Goal: Information Seeking & Learning: Learn about a topic

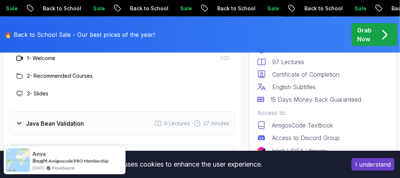
scroll to position [1218, 0]
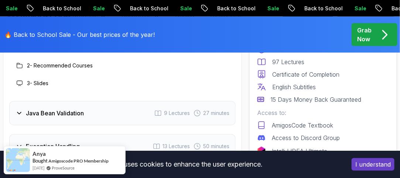
click at [17, 110] on icon at bounding box center [18, 113] width 7 height 7
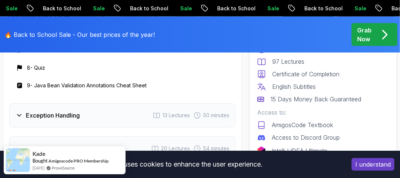
scroll to position [1365, 0]
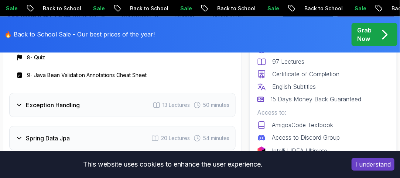
click at [21, 101] on icon at bounding box center [18, 104] width 7 height 7
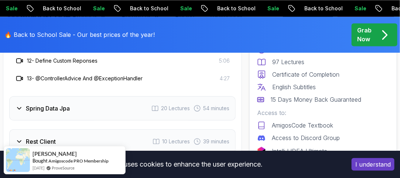
scroll to position [1476, 0]
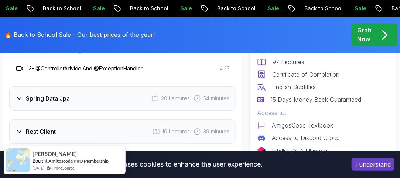
click at [18, 95] on icon at bounding box center [18, 98] width 7 height 7
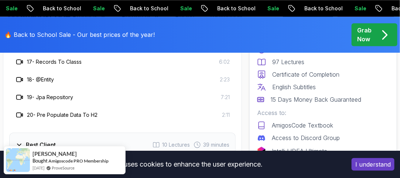
scroll to position [1623, 0]
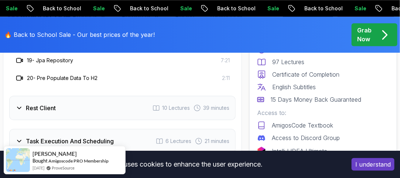
click at [18, 104] on icon at bounding box center [18, 107] width 7 height 7
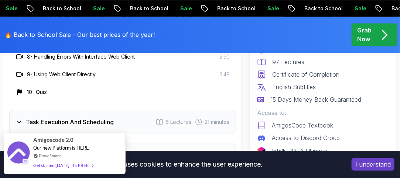
scroll to position [1476, 0]
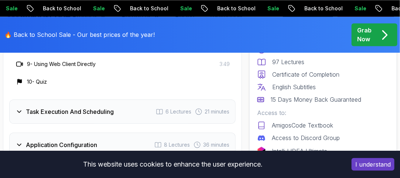
click at [15, 111] on icon at bounding box center [18, 111] width 7 height 7
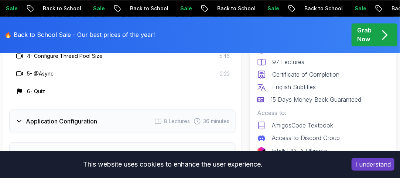
scroll to position [1439, 0]
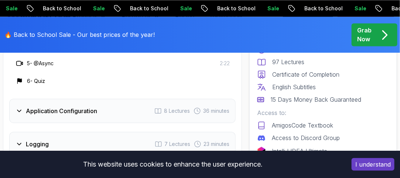
click at [18, 112] on div "Application Configuration 8 Lectures 36 minutes" at bounding box center [122, 111] width 226 height 24
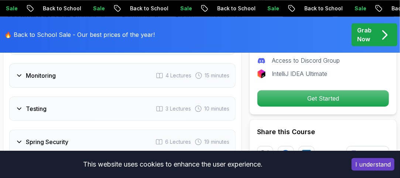
scroll to position [1587, 0]
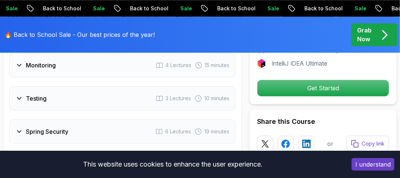
click at [17, 99] on div "Testing 3 Lectures 10 minutes" at bounding box center [122, 98] width 226 height 24
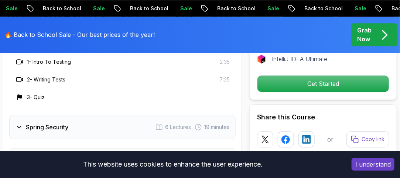
scroll to position [1513, 0]
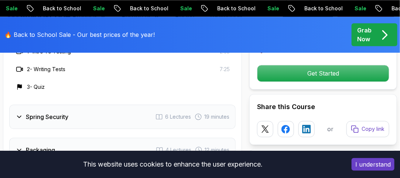
click at [18, 113] on icon at bounding box center [18, 116] width 7 height 7
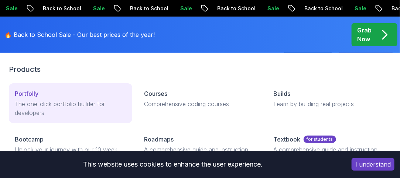
scroll to position [37, 0]
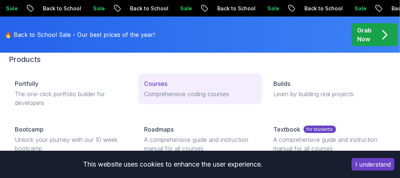
click at [154, 88] on p "Courses" at bounding box center [155, 83] width 23 height 9
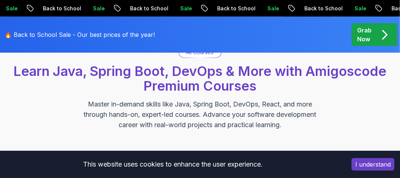
scroll to position [37, 0]
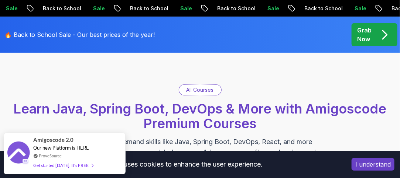
click at [198, 88] on p "All Courses" at bounding box center [199, 89] width 27 height 7
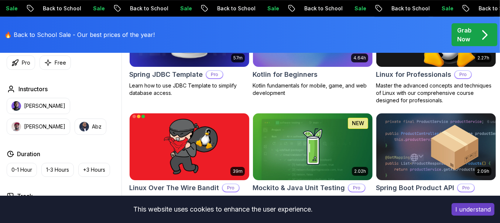
scroll to position [1476, 0]
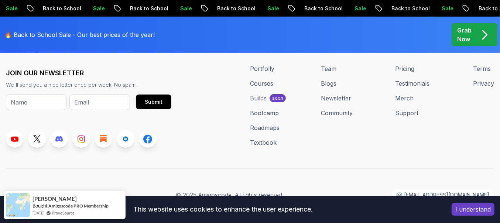
scroll to position [3562, 0]
drag, startPoint x: 92, startPoint y: 0, endPoint x: 198, endPoint y: 166, distance: 197.0
click at [198, 168] on div "JOIN OUR NEWSLETTER We'll send you a nice letter once per week. No spam. Submit…" at bounding box center [250, 120] width 488 height 159
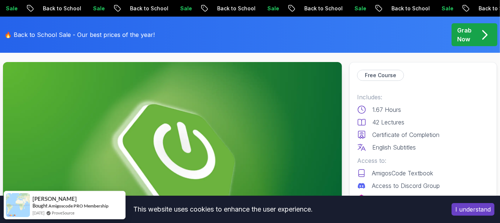
scroll to position [0, 0]
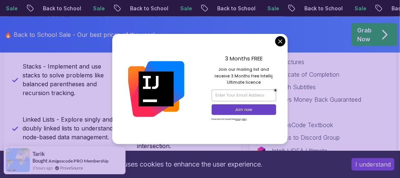
scroll to position [369, 0]
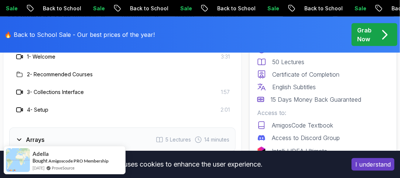
scroll to position [1218, 0]
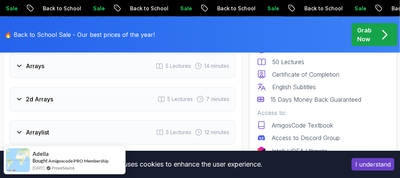
click at [20, 62] on icon at bounding box center [18, 65] width 7 height 7
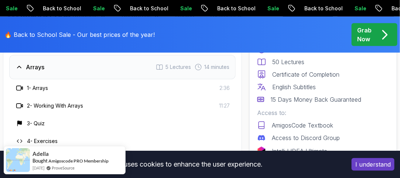
scroll to position [1144, 0]
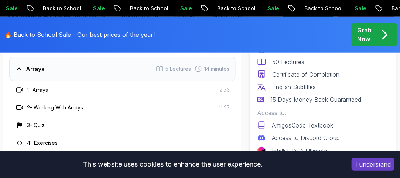
click at [16, 65] on icon at bounding box center [18, 68] width 7 height 7
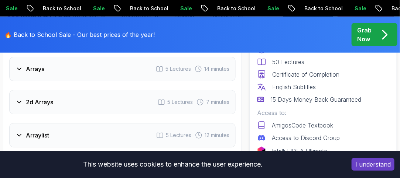
click at [15, 99] on icon at bounding box center [18, 102] width 7 height 7
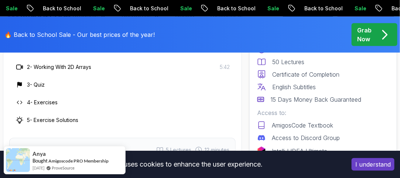
scroll to position [1254, 0]
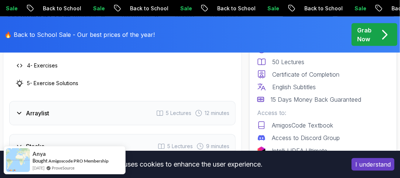
click at [18, 101] on div "Arraylist 5 Lectures 12 minutes" at bounding box center [122, 113] width 226 height 24
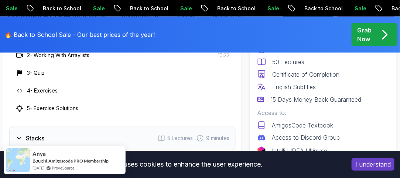
scroll to position [1291, 0]
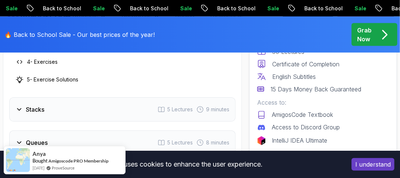
click at [16, 106] on icon at bounding box center [18, 109] width 7 height 7
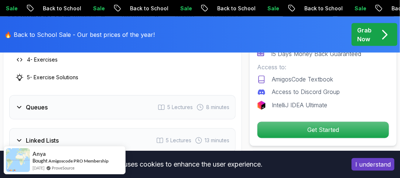
scroll to position [1328, 0]
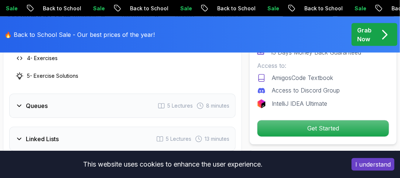
click at [15, 102] on icon at bounding box center [18, 105] width 7 height 7
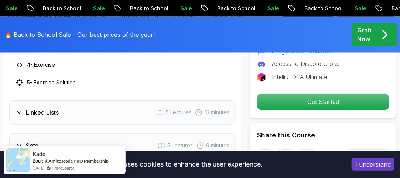
scroll to position [1365, 0]
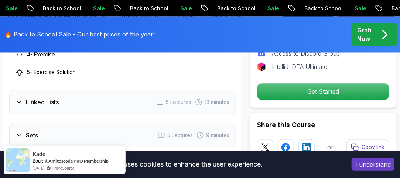
click at [17, 99] on icon at bounding box center [18, 102] width 7 height 7
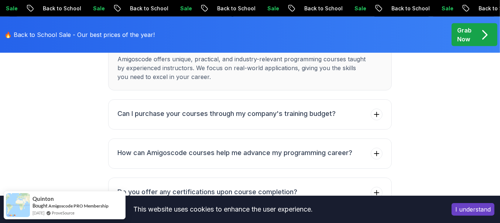
scroll to position [2214, 0]
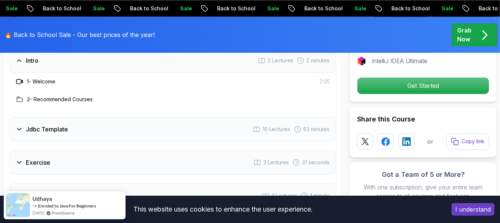
scroll to position [922, 0]
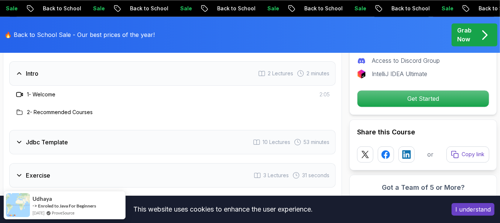
click at [44, 140] on h3 "Jdbc Template" at bounding box center [47, 142] width 42 height 9
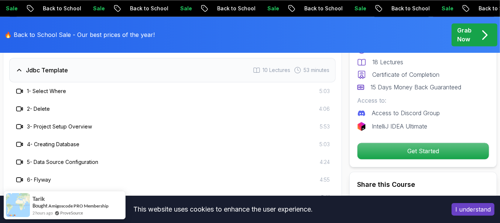
scroll to position [1015, 0]
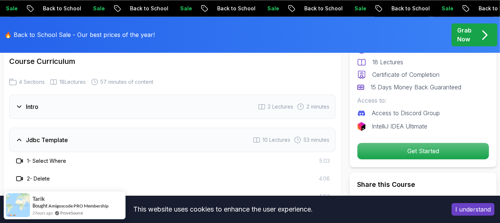
scroll to position [876, 0]
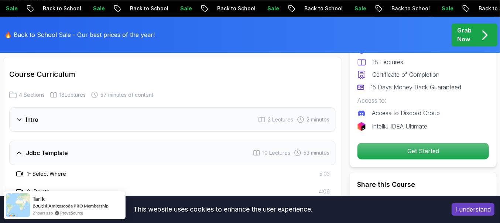
click at [31, 153] on h3 "Jdbc Template" at bounding box center [47, 152] width 42 height 9
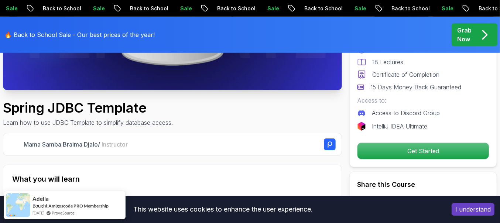
scroll to position [184, 0]
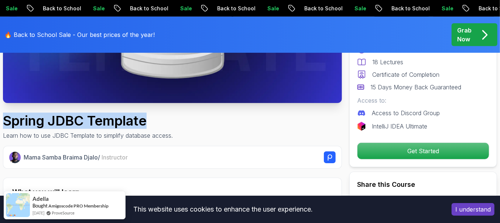
drag, startPoint x: 165, startPoint y: 123, endPoint x: 4, endPoint y: 118, distance: 161.3
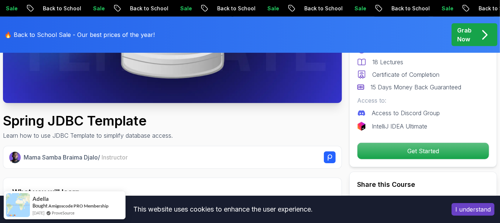
drag, startPoint x: 34, startPoint y: 122, endPoint x: 132, endPoint y: 148, distance: 101.6
click at [132, 148] on div "Mama Samba Braima Djalo / Instructor" at bounding box center [172, 157] width 339 height 23
